Goal: Information Seeking & Learning: Learn about a topic

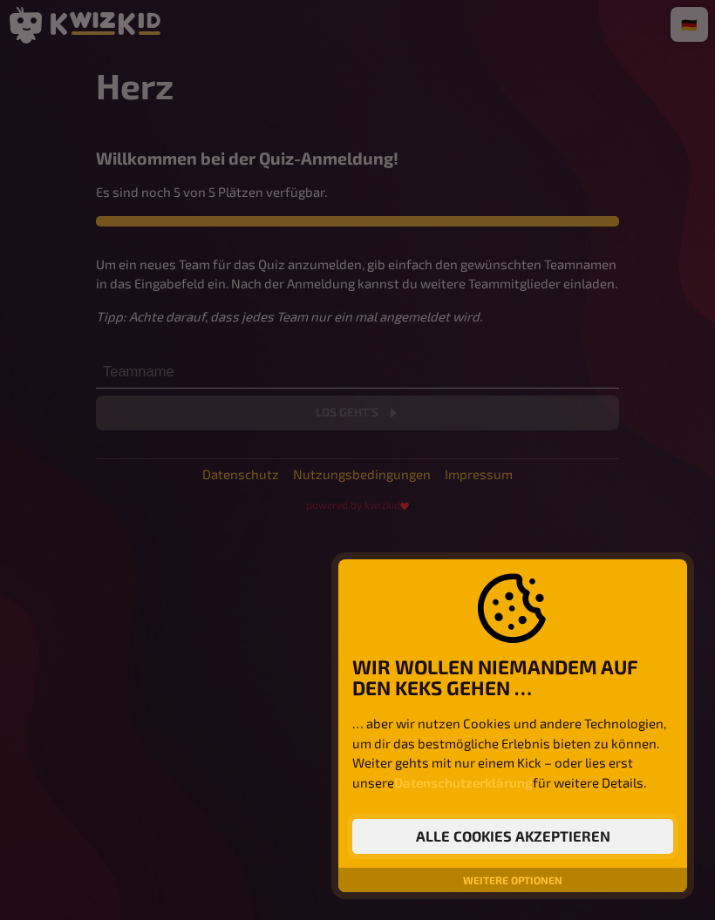
click at [576, 834] on button "Alle Cookies akzeptieren" at bounding box center [512, 836] width 321 height 35
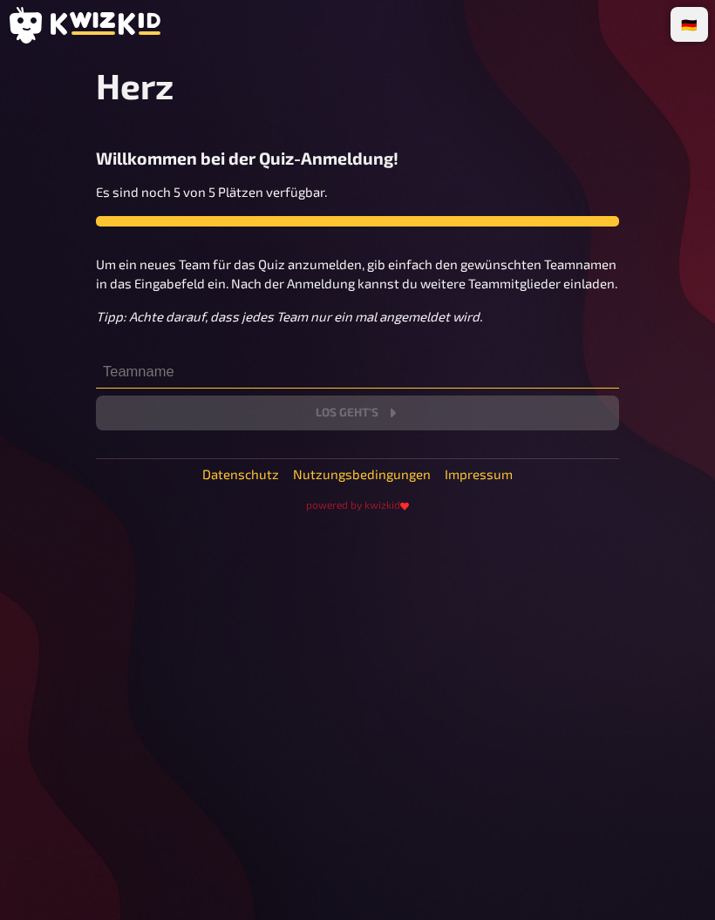
click at [474, 383] on input "text" at bounding box center [357, 371] width 523 height 35
type input "T"
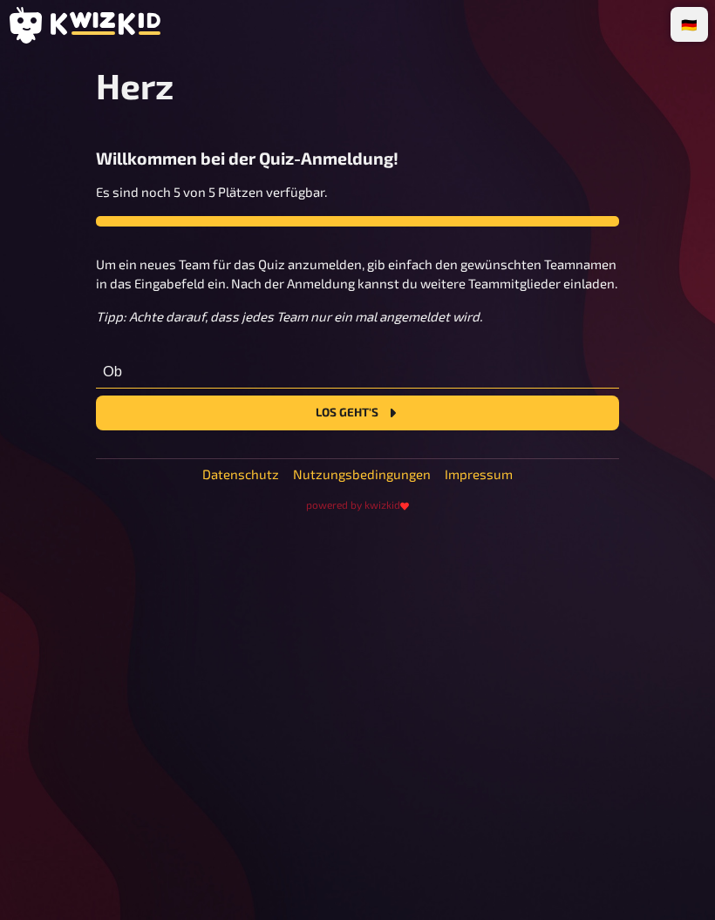
type input "O"
type input "Duschlampe💡"
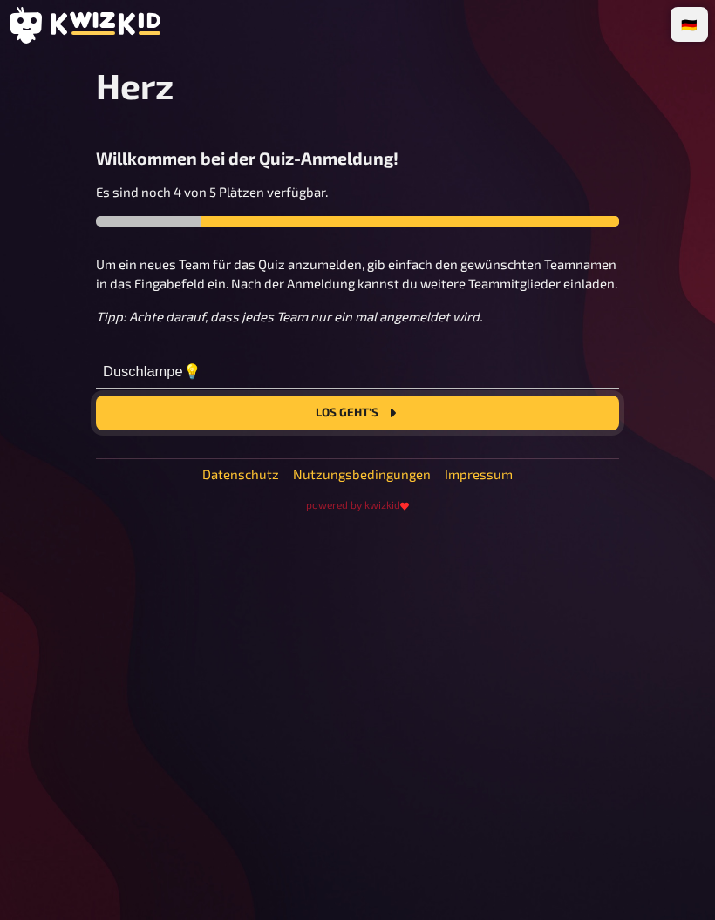
click at [543, 416] on button "Los geht's" at bounding box center [357, 413] width 523 height 35
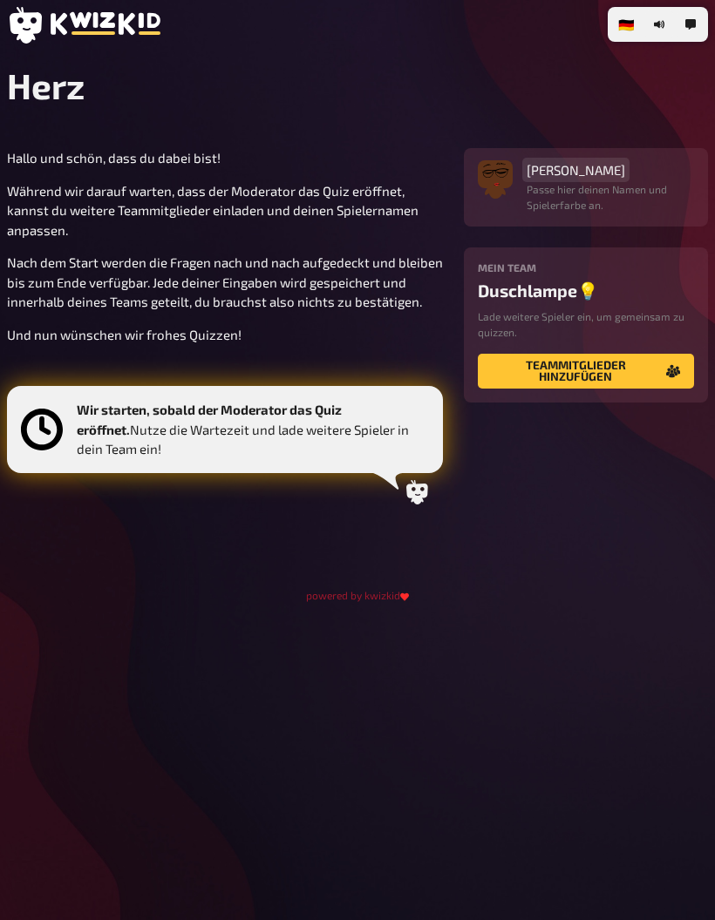
click at [577, 178] on span "[PERSON_NAME]" at bounding box center [575, 170] width 98 height 16
click at [695, 516] on div "Hallo und schön, dass du dabei bist! Während wir darauf warten, dass der Modera…" at bounding box center [357, 353] width 701 height 410
click at [511, 169] on img "button" at bounding box center [495, 174] width 35 height 35
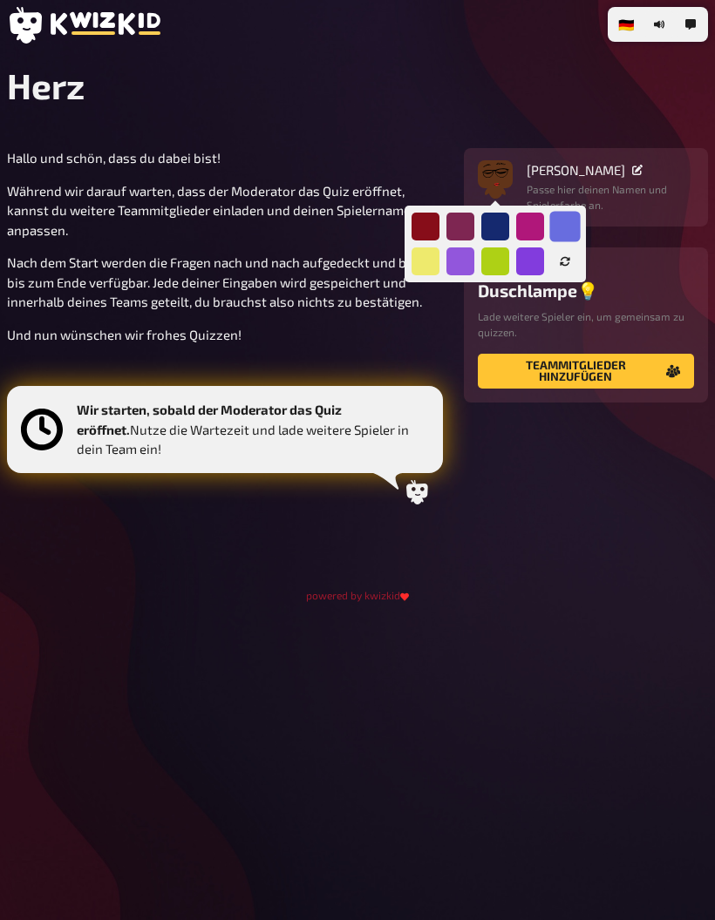
click at [564, 231] on div at bounding box center [564, 226] width 30 height 30
click at [491, 606] on div "🇩🇪 Deutsch 🇬🇧 English 🇳🇱 Nederlands Herz Hallo und schön, dass du dabei bist! W…" at bounding box center [357, 460] width 715 height 920
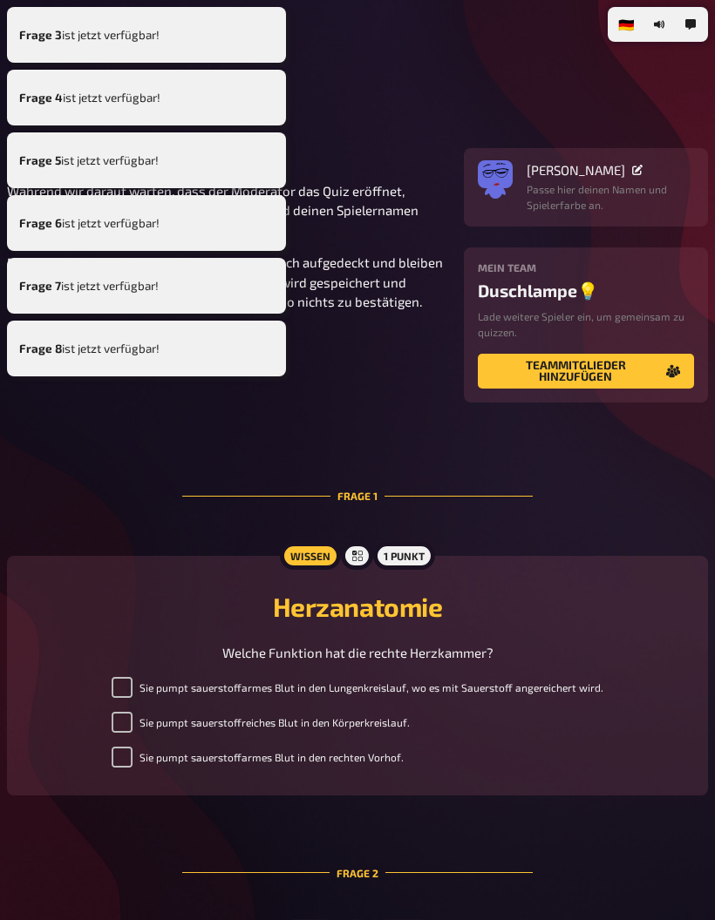
click at [52, 701] on div "Sie pumpt sauerstoffarmes Blut in den Lungenkreislauf, wo es mit Sauerstoff ang…" at bounding box center [357, 726] width 659 height 98
click at [118, 727] on input "Sie pumpt sauerstoffreiches Blut in den Körperkreislauf." at bounding box center [122, 722] width 21 height 21
checkbox input "true"
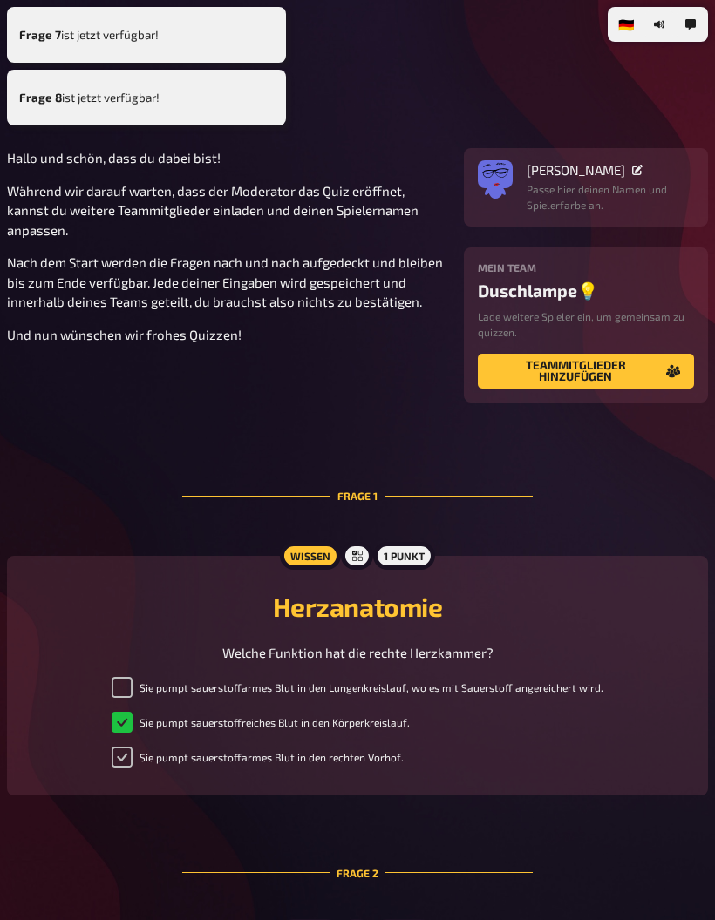
click at [121, 755] on input "Sie pumpt sauerstoffarmes Blut in den rechten Vorhof." at bounding box center [122, 757] width 21 height 21
checkbox input "true"
checkbox input "false"
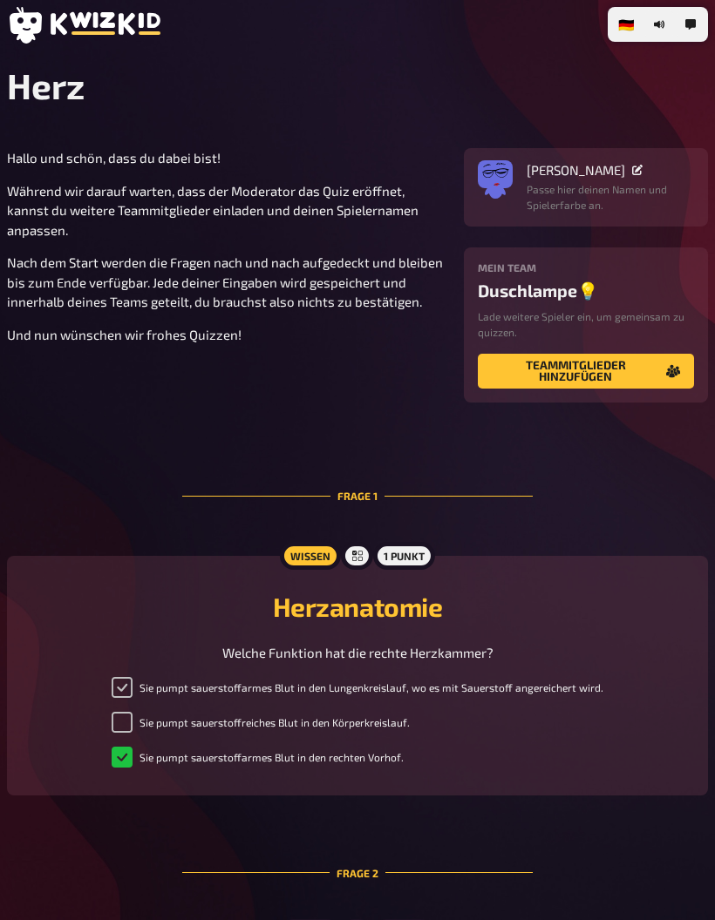
click at [123, 698] on input "Sie pumpt sauerstoffarmes Blut in den Lungenkreislauf, wo es mit Sauerstoff ang…" at bounding box center [122, 687] width 21 height 21
checkbox input "true"
checkbox input "false"
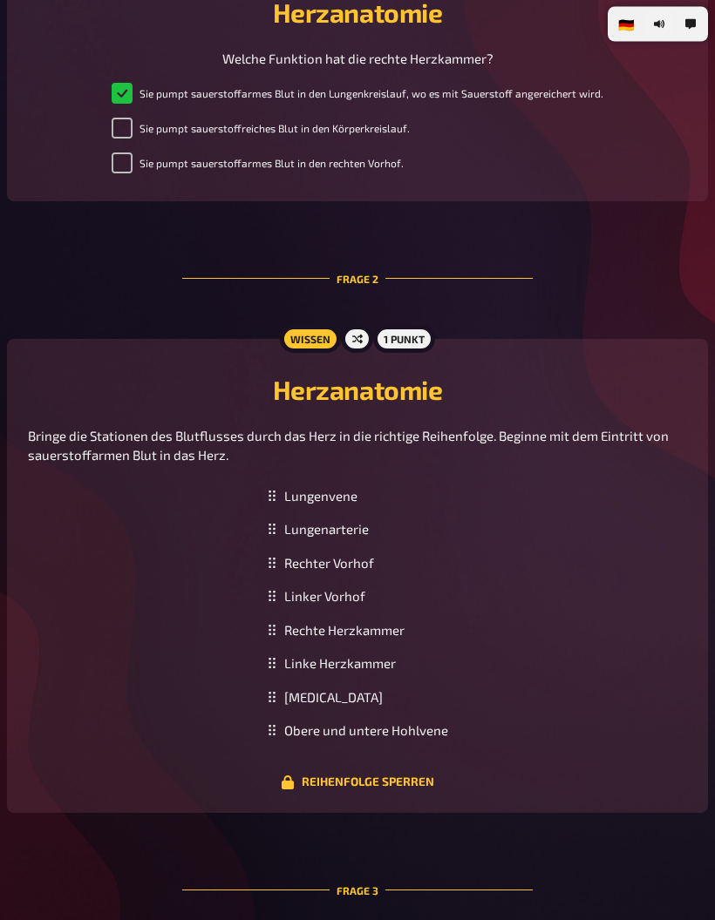
scroll to position [594, 0]
click at [274, 735] on rect at bounding box center [274, 735] width 2 height 2
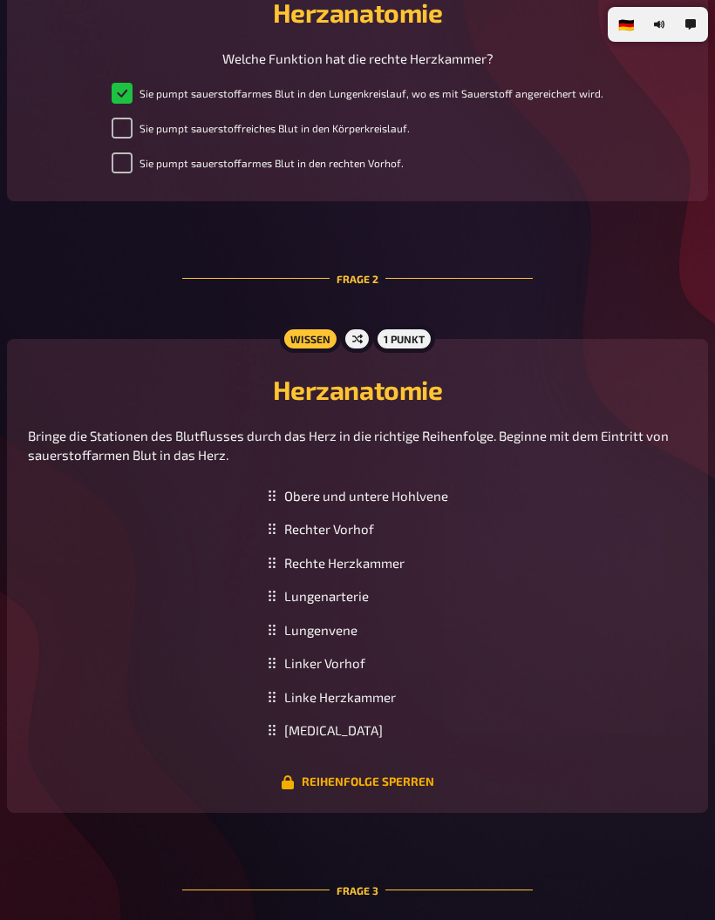
click at [390, 789] on button "Reihenfolge sperren" at bounding box center [357, 783] width 153 height 14
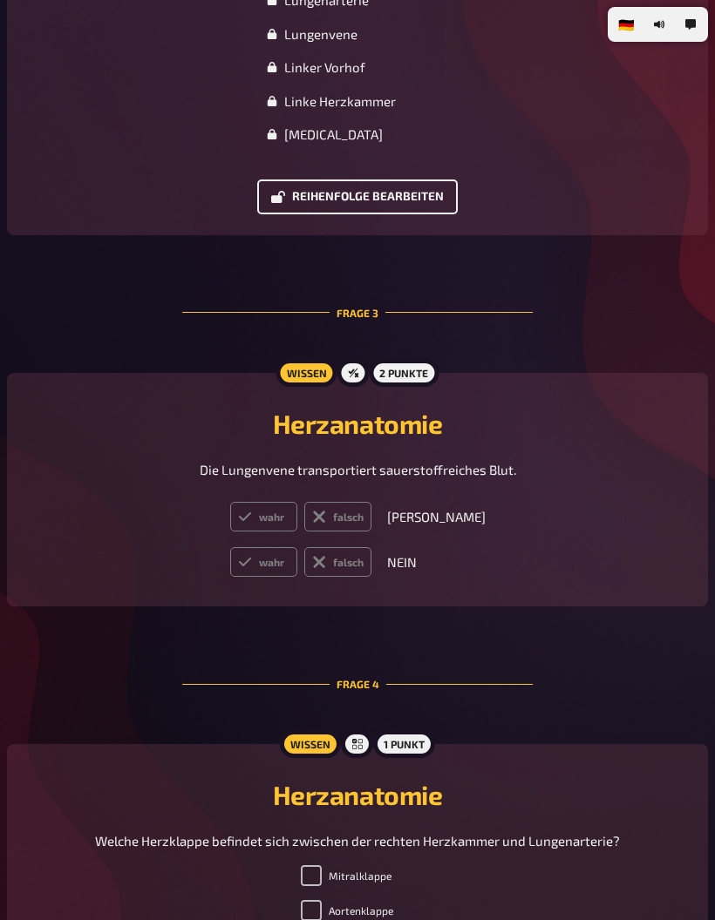
scroll to position [1217, 0]
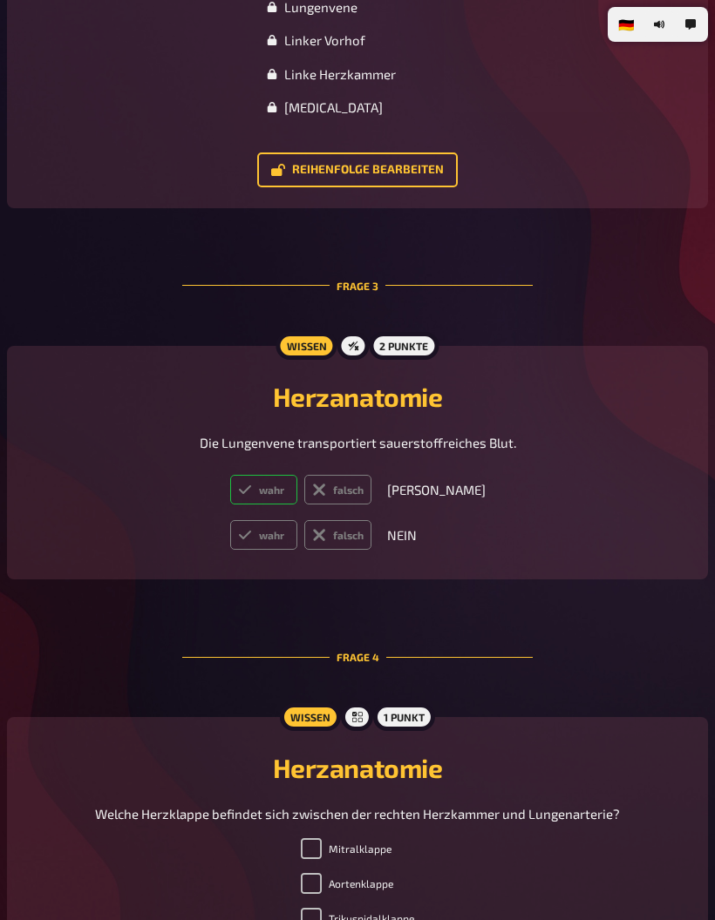
click at [289, 500] on label "wahr" at bounding box center [263, 490] width 67 height 30
click at [230, 475] on input "wahr" at bounding box center [229, 474] width 1 height 1
radio input "true"
click at [365, 545] on label "falsch" at bounding box center [337, 535] width 67 height 30
click at [230, 520] on input "falsch" at bounding box center [229, 519] width 1 height 1
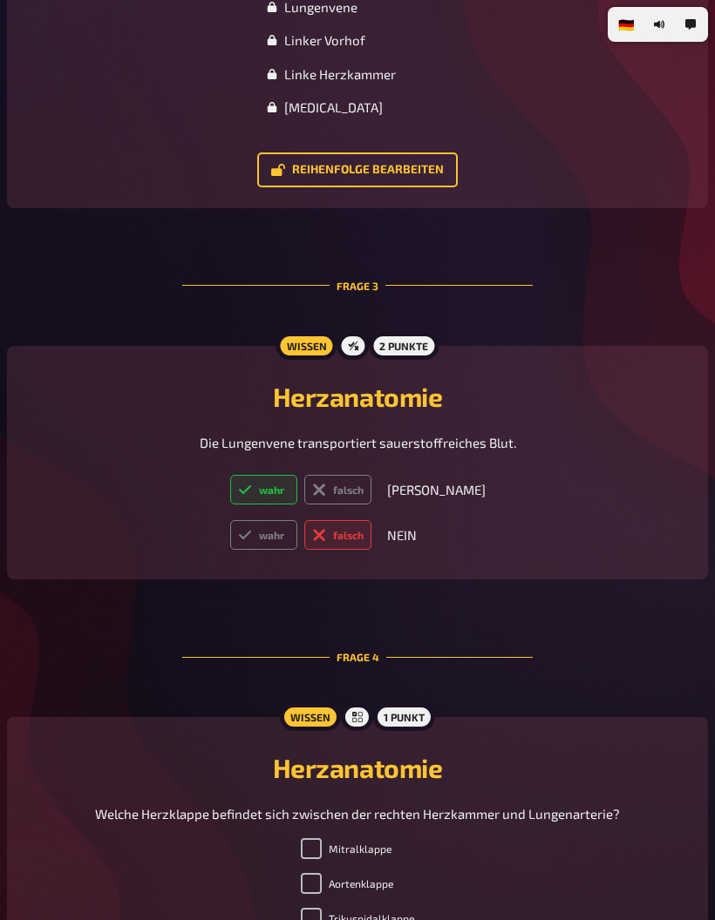
radio input "true"
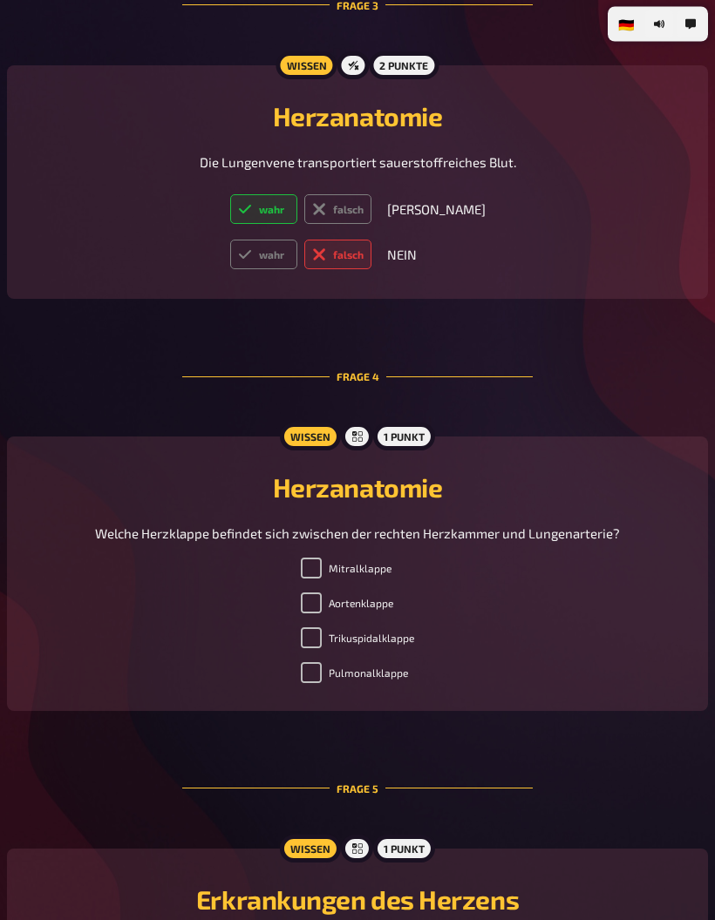
scroll to position [1499, 0]
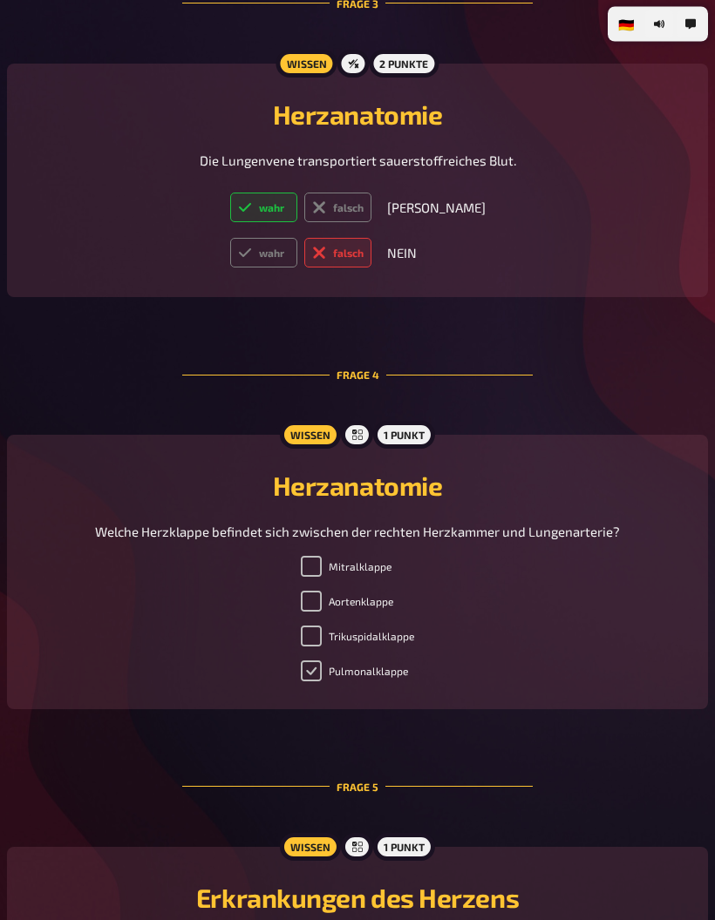
click at [306, 682] on input "Pulmonalklappe" at bounding box center [311, 671] width 21 height 21
checkbox input "true"
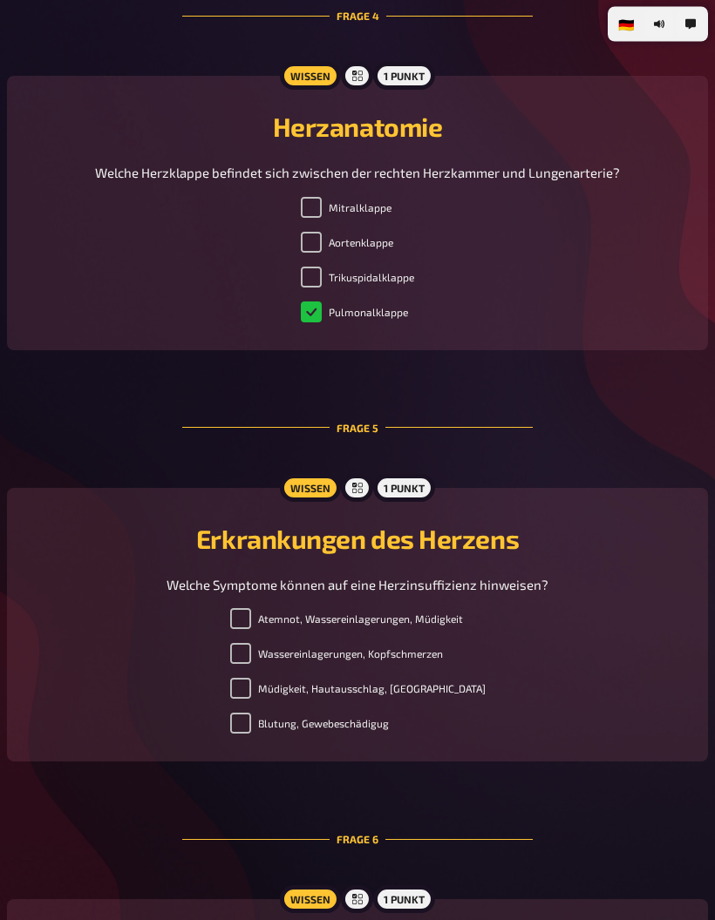
scroll to position [1859, 0]
click at [246, 629] on input "Atemnot, Wassereinlagerungen, Müdigkeit" at bounding box center [240, 618] width 21 height 21
checkbox input "true"
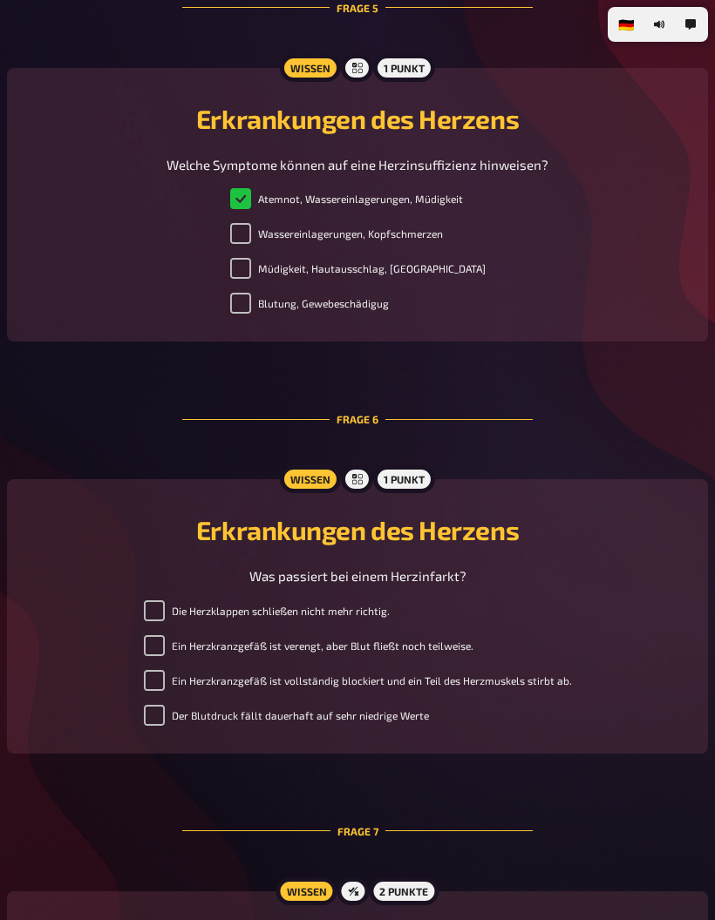
scroll to position [2277, 0]
click at [146, 701] on div "Die Herzklappen schließen nicht mehr richtig. Ein Herzkranzgefäß ist verengt, a…" at bounding box center [357, 668] width 659 height 132
click at [165, 689] on input "Ein Herzkranzgefäß ist vollständig blockiert und ein Teil des Herzmuskels stirb…" at bounding box center [154, 682] width 21 height 21
checkbox input "true"
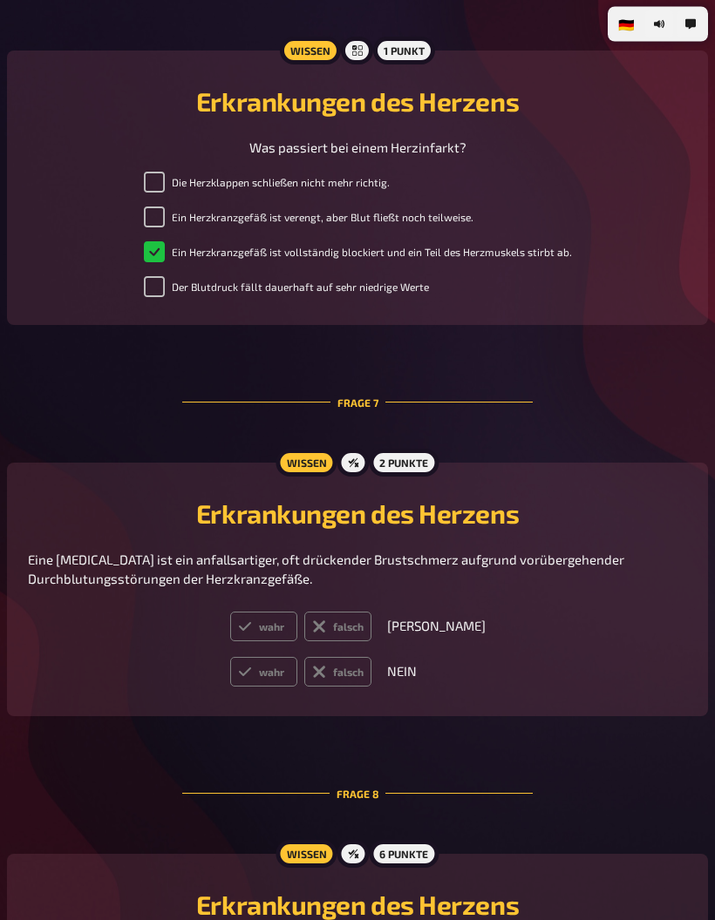
scroll to position [2706, 0]
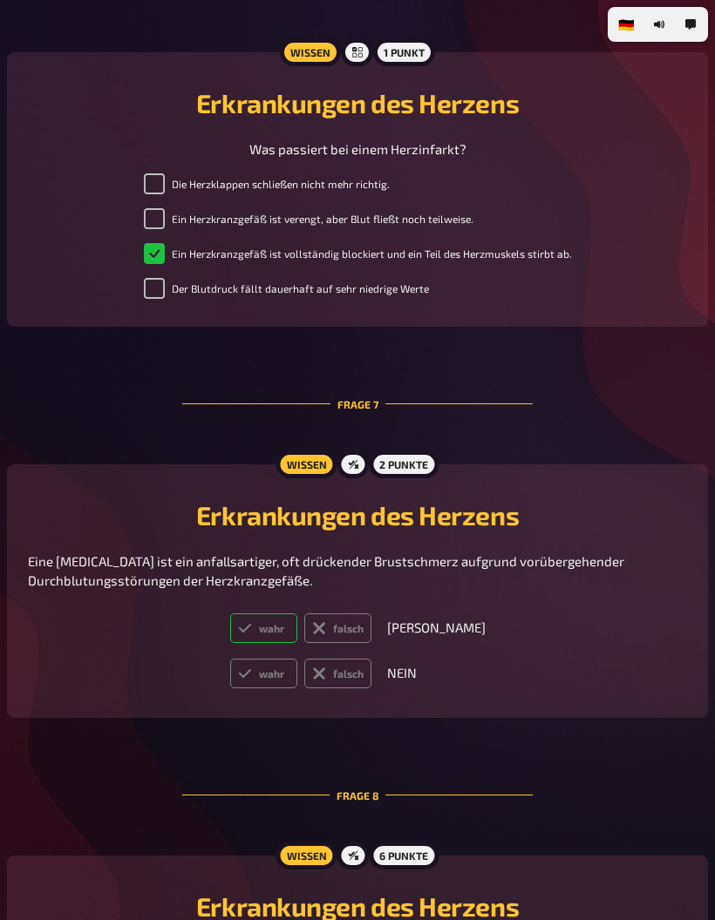
click at [288, 643] on label "wahr" at bounding box center [263, 628] width 67 height 30
click at [230, 613] on input "wahr" at bounding box center [229, 613] width 1 height 1
radio input "true"
click at [371, 688] on label "falsch" at bounding box center [337, 674] width 67 height 30
click at [230, 659] on input "falsch" at bounding box center [229, 658] width 1 height 1
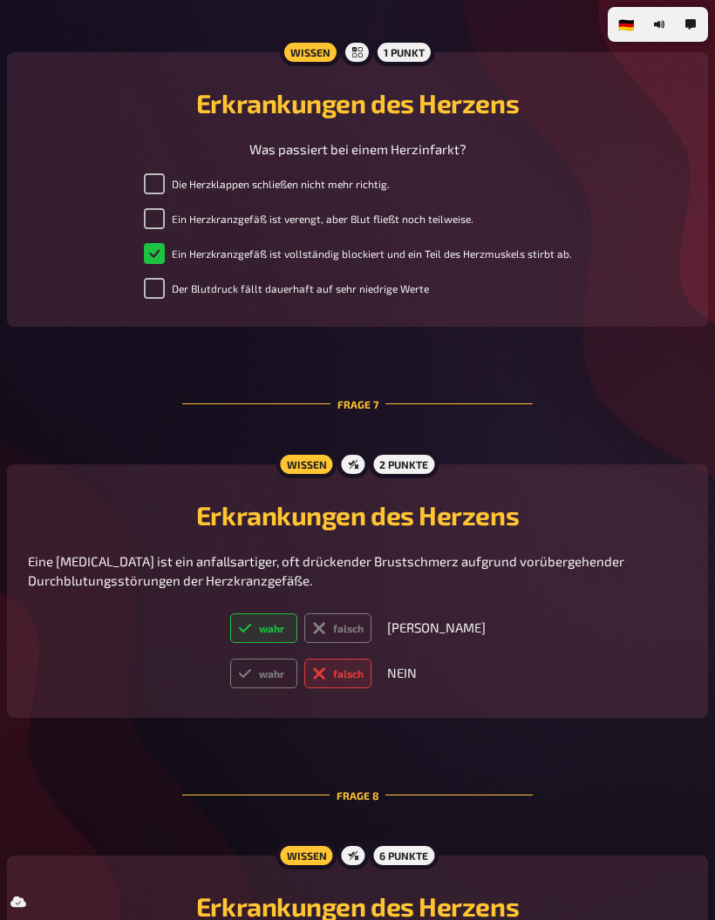
radio input "true"
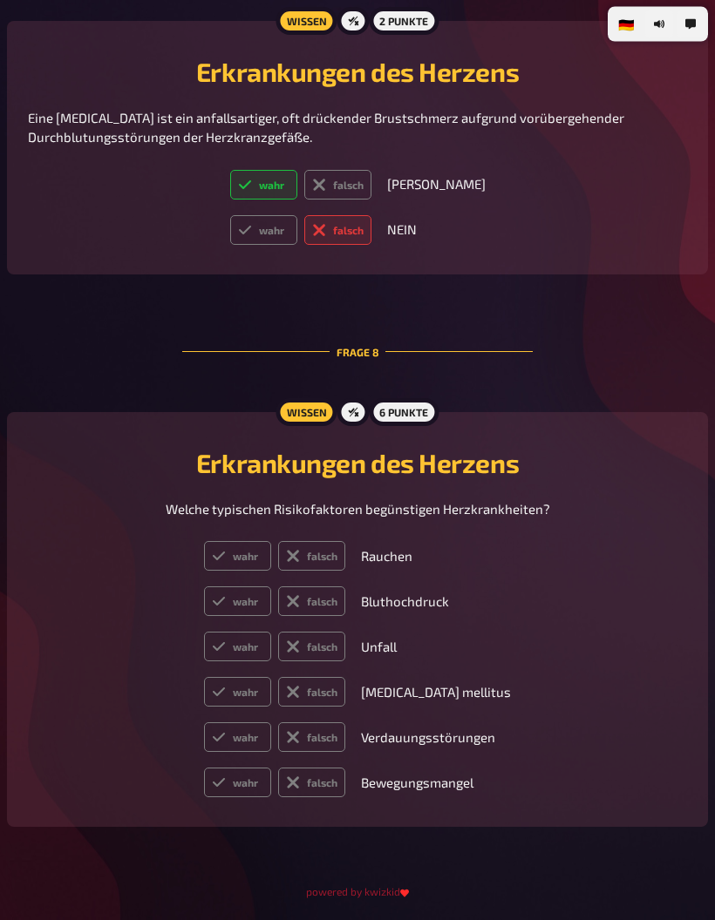
scroll to position [3147, 0]
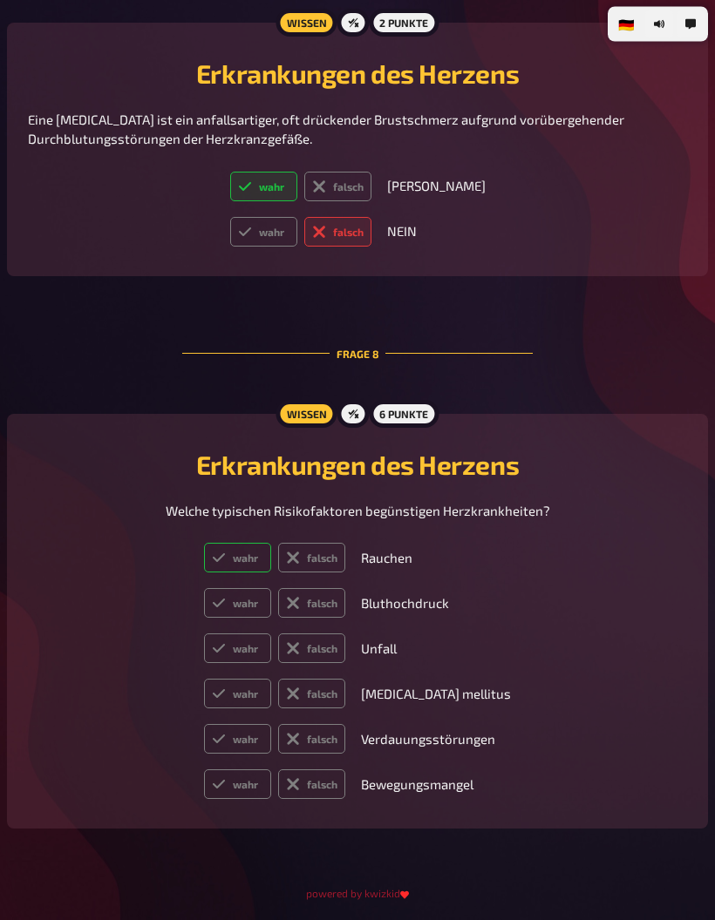
click at [241, 573] on label "wahr" at bounding box center [237, 559] width 67 height 30
click at [204, 544] on input "wahr" at bounding box center [203, 543] width 1 height 1
radio input "true"
click at [242, 618] on label "wahr" at bounding box center [237, 603] width 67 height 30
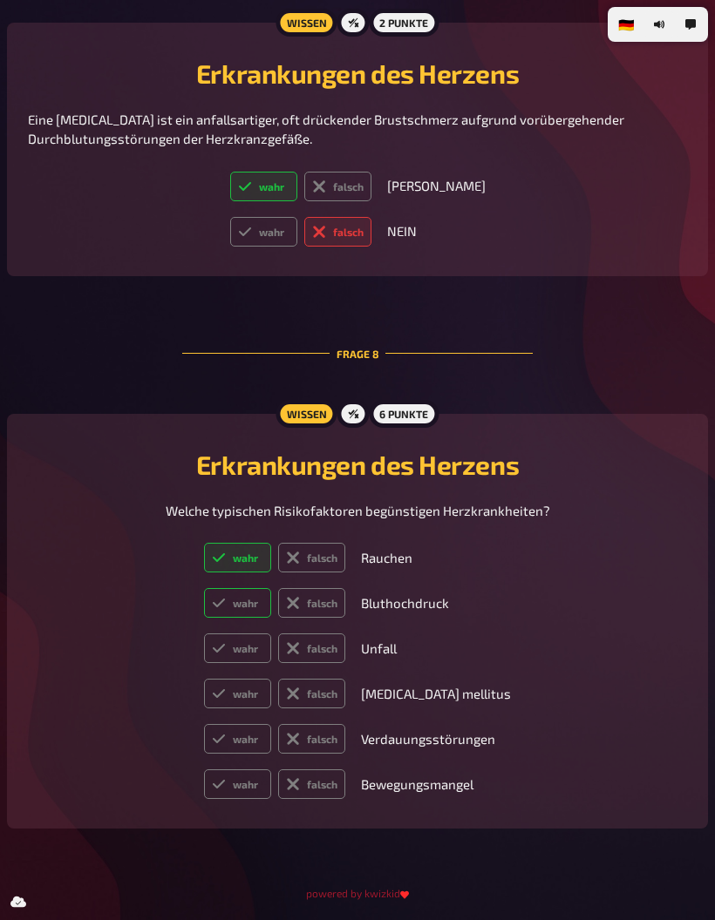
click at [204, 588] on input "wahr" at bounding box center [203, 587] width 1 height 1
radio input "true"
click at [314, 661] on label "falsch" at bounding box center [311, 648] width 67 height 30
click at [204, 633] on input "falsch" at bounding box center [203, 633] width 1 height 1
radio input "true"
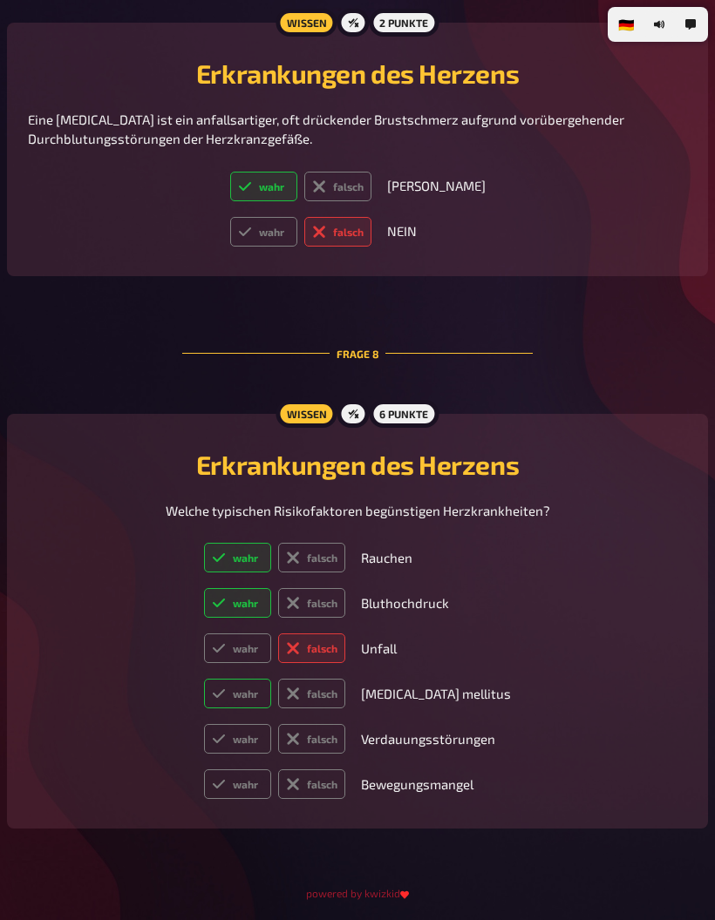
click at [241, 708] on label "wahr" at bounding box center [237, 694] width 67 height 30
click at [204, 679] on input "wahr" at bounding box center [203, 678] width 1 height 1
radio input "true"
click at [334, 754] on label "falsch" at bounding box center [311, 739] width 67 height 30
click at [204, 724] on input "falsch" at bounding box center [203, 723] width 1 height 1
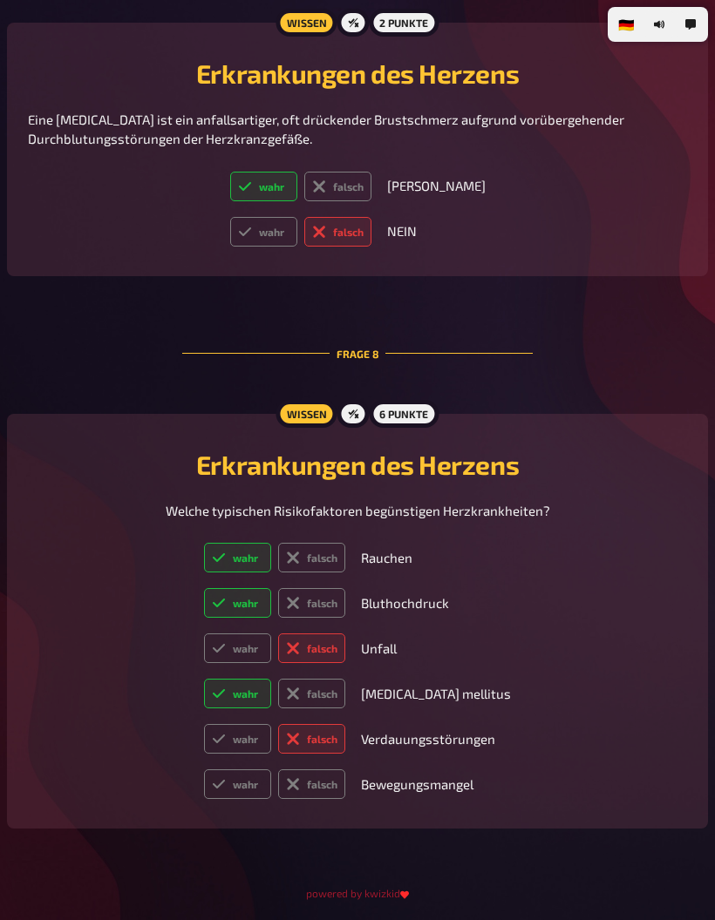
radio input "true"
click at [253, 799] on label "wahr" at bounding box center [237, 784] width 67 height 30
click at [204, 769] on input "wahr" at bounding box center [203, 769] width 1 height 1
radio input "true"
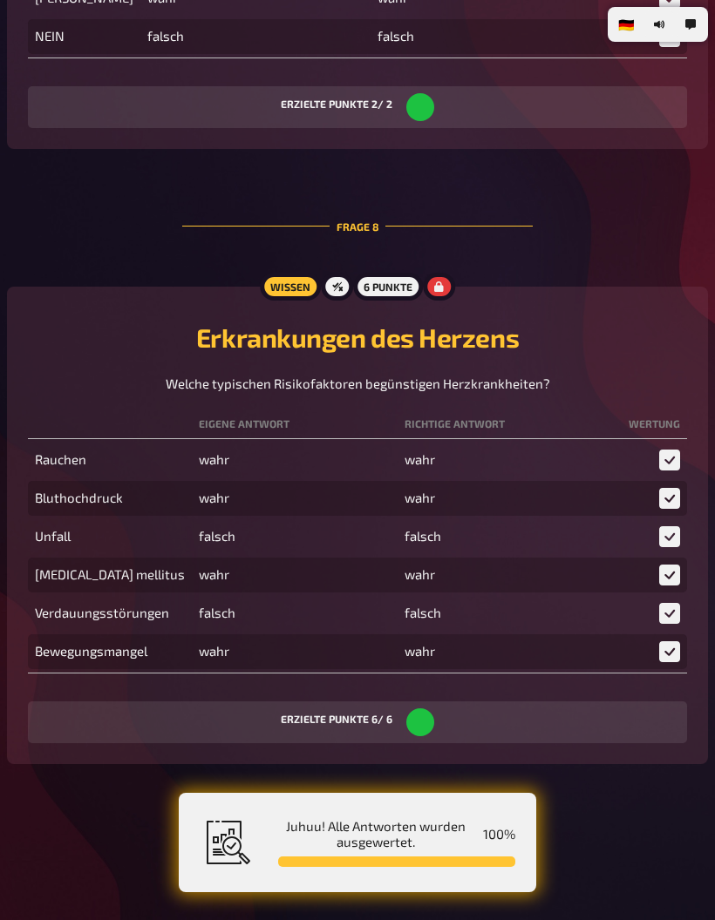
scroll to position [0, 0]
